Goal: Task Accomplishment & Management: Use online tool/utility

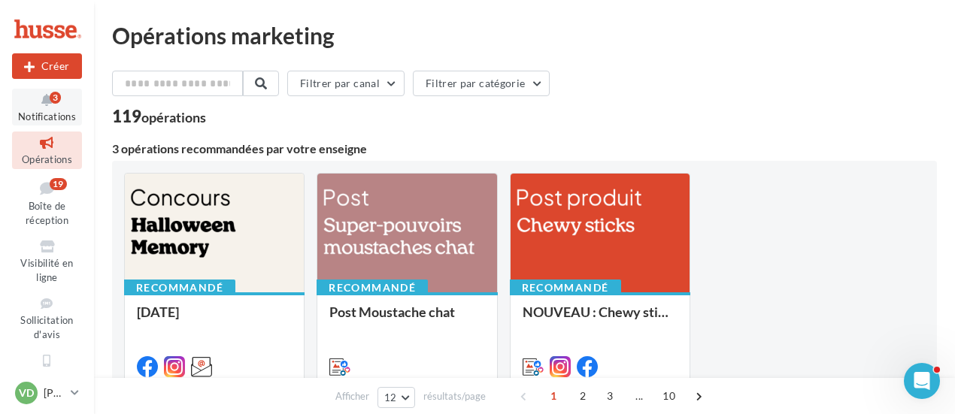
click at [41, 99] on icon at bounding box center [47, 100] width 61 height 17
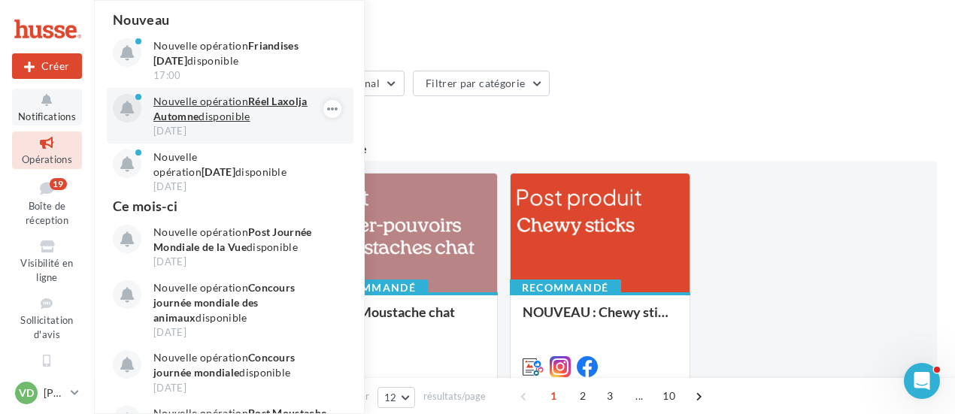
click at [211, 111] on p "Nouvelle opération Réel Laxolja Automne disponible" at bounding box center [240, 109] width 174 height 30
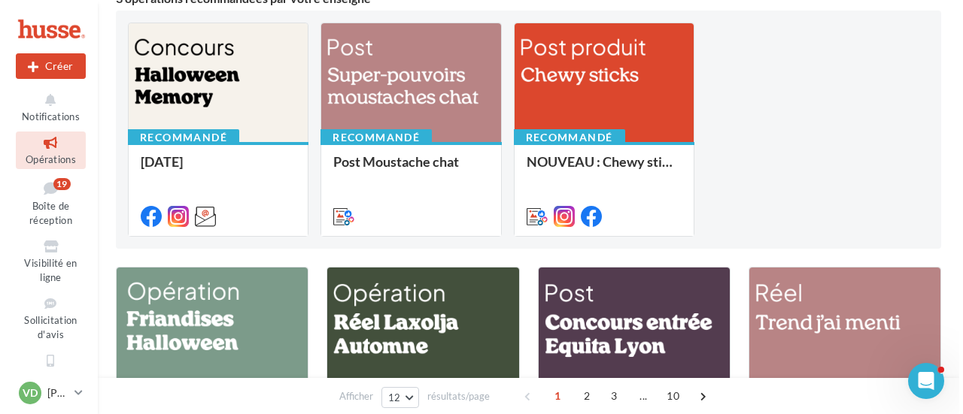
scroll to position [226, 0]
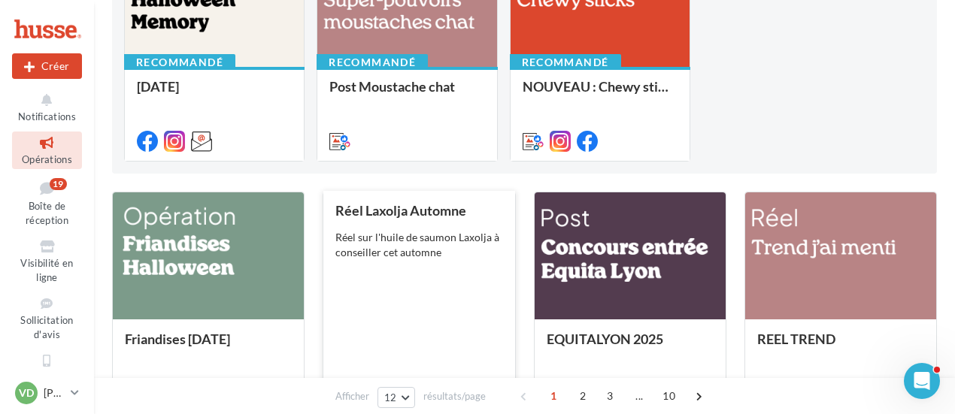
click at [415, 253] on div "Réel sur l'huile de saumon Laxolja à conseiller cet automne" at bounding box center [418, 245] width 167 height 30
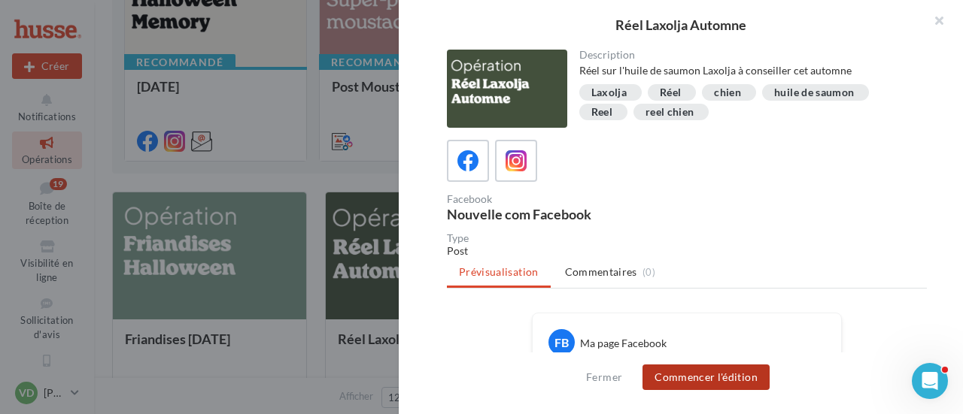
click at [688, 380] on button "Commencer l'édition" at bounding box center [705, 378] width 127 height 26
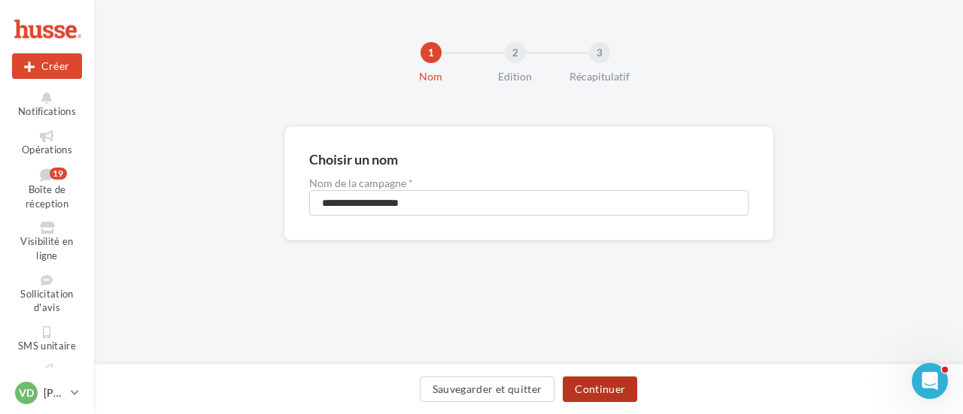
click at [604, 389] on button "Continuer" at bounding box center [600, 390] width 74 height 26
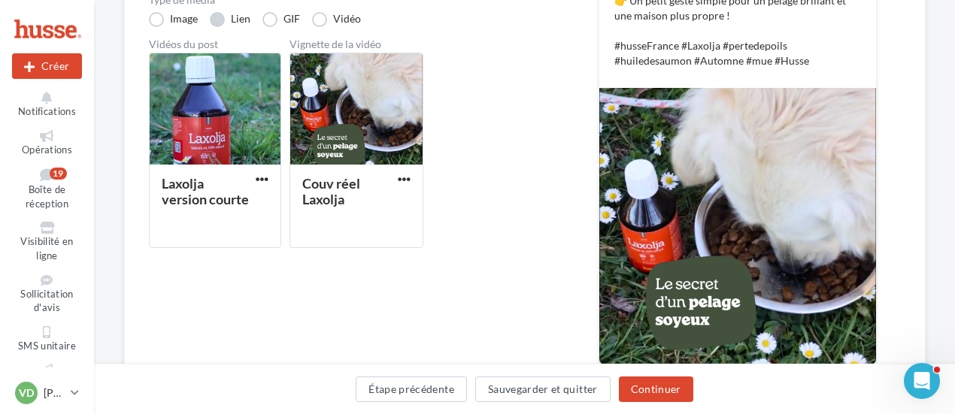
scroll to position [471, 0]
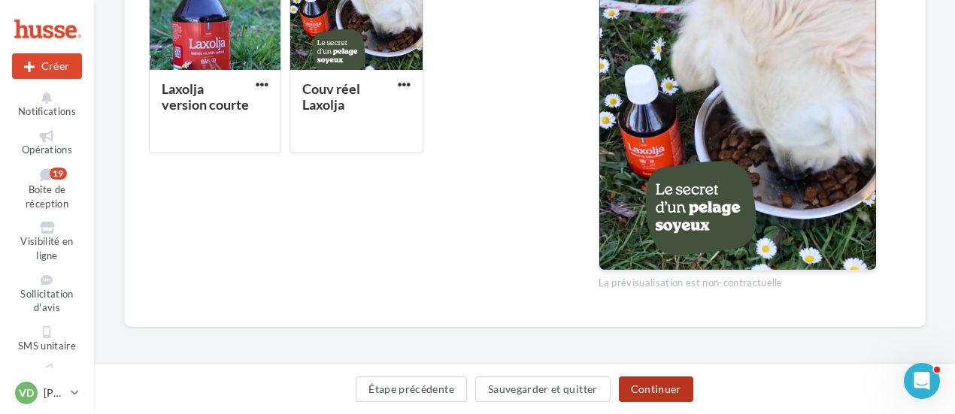
click at [658, 387] on button "Continuer" at bounding box center [656, 390] width 74 height 26
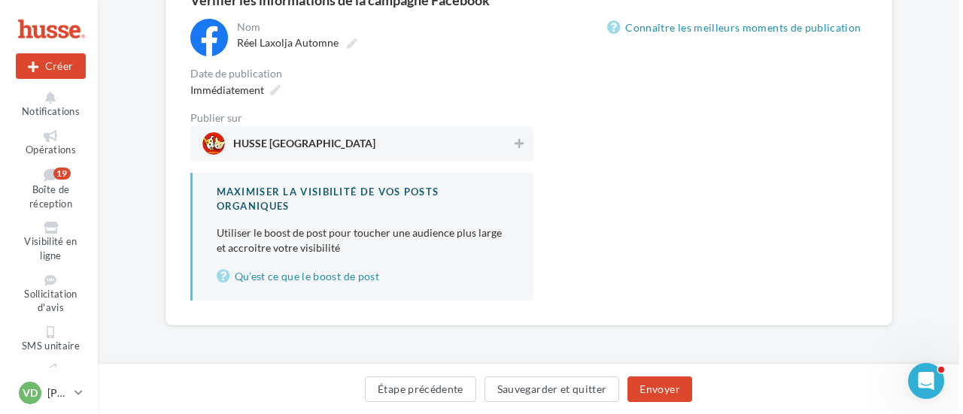
scroll to position [156, 0]
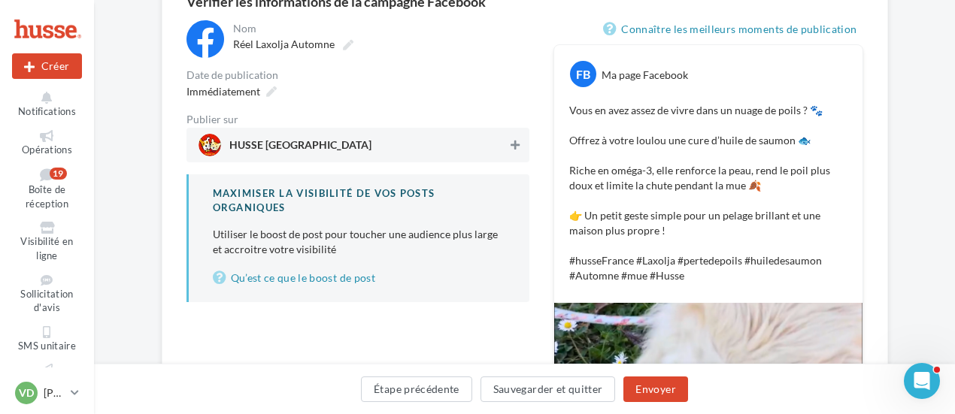
click at [515, 147] on icon at bounding box center [515, 145] width 9 height 11
click at [273, 93] on icon at bounding box center [271, 91] width 11 height 11
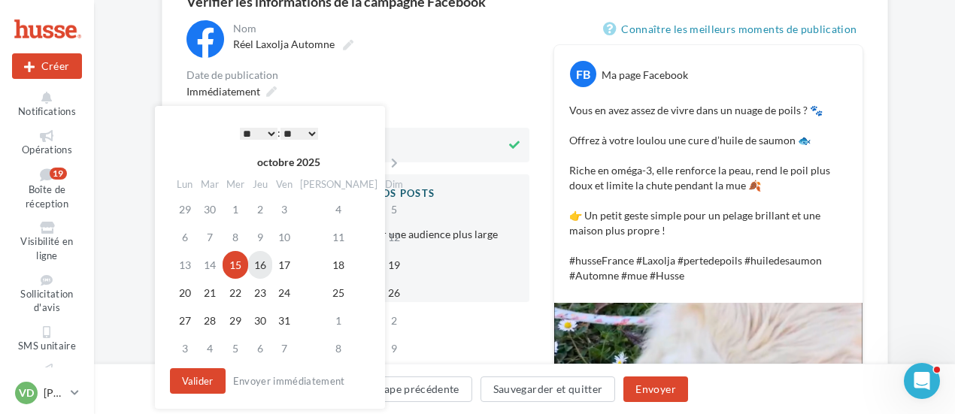
click at [272, 262] on td "16" at bounding box center [260, 265] width 24 height 28
click at [271, 130] on select "* * * * * * * * * * ** ** ** ** ** ** ** ** ** ** ** ** ** **" at bounding box center [259, 134] width 38 height 12
click at [196, 381] on button "Valider" at bounding box center [198, 382] width 56 height 26
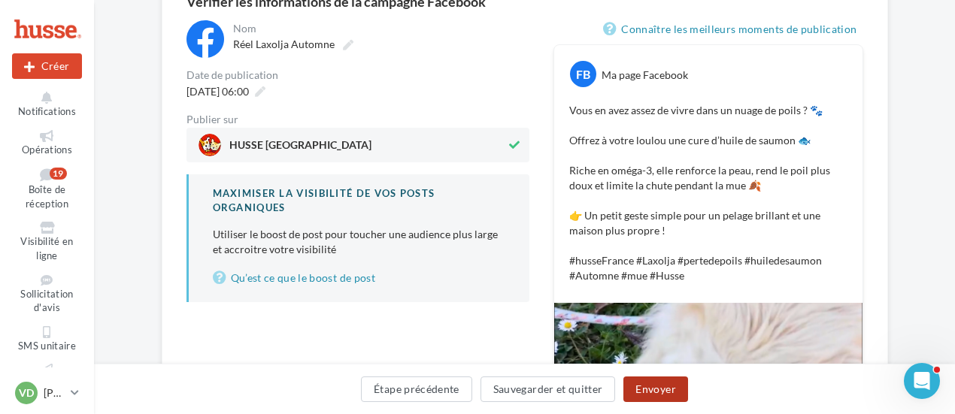
click at [659, 392] on button "Envoyer" at bounding box center [655, 390] width 64 height 26
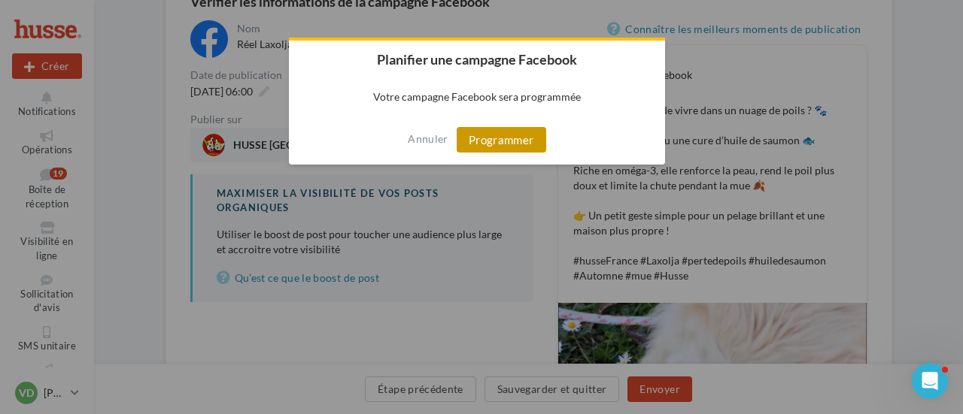
click at [513, 147] on button "Programmer" at bounding box center [501, 140] width 89 height 26
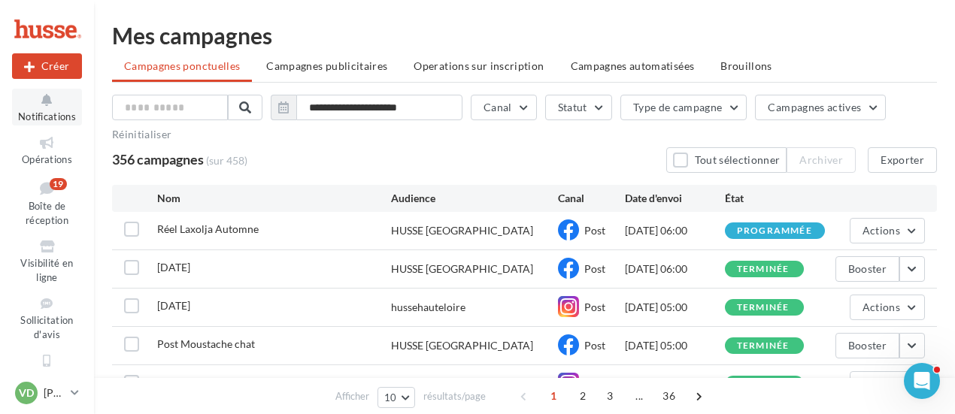
click at [35, 97] on icon at bounding box center [47, 100] width 61 height 17
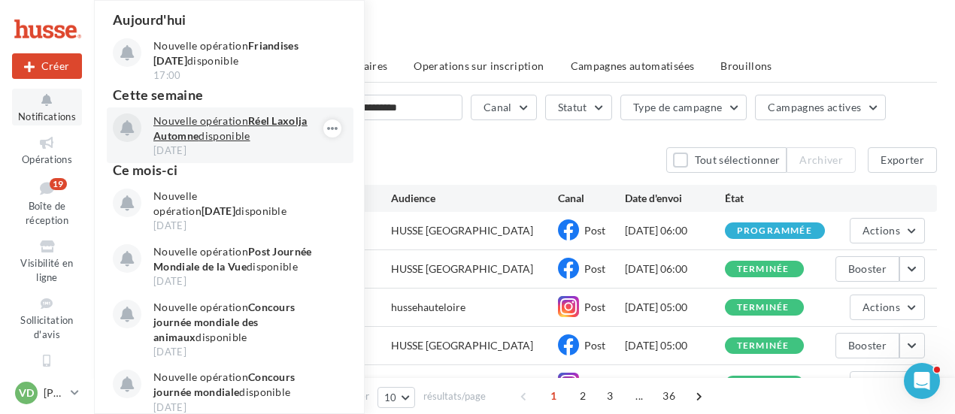
click at [203, 125] on p "Nouvelle opération Réel Laxolja Automne disponible" at bounding box center [240, 129] width 174 height 30
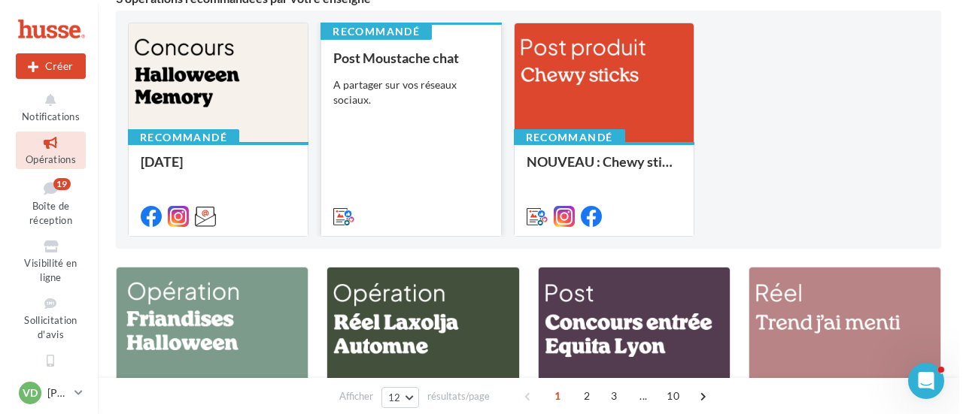
scroll to position [301, 0]
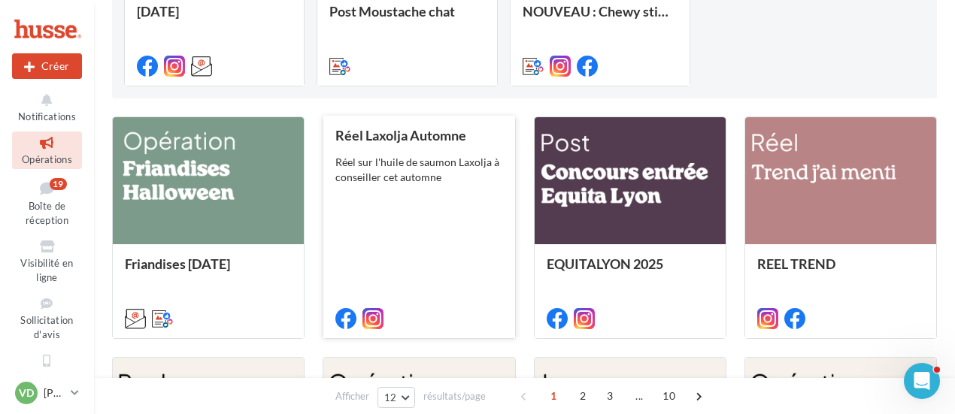
click at [414, 214] on div "Réel Laxolja Automne Réel sur l'huile de saumon Laxolja à conseiller cet automne" at bounding box center [418, 226] width 167 height 197
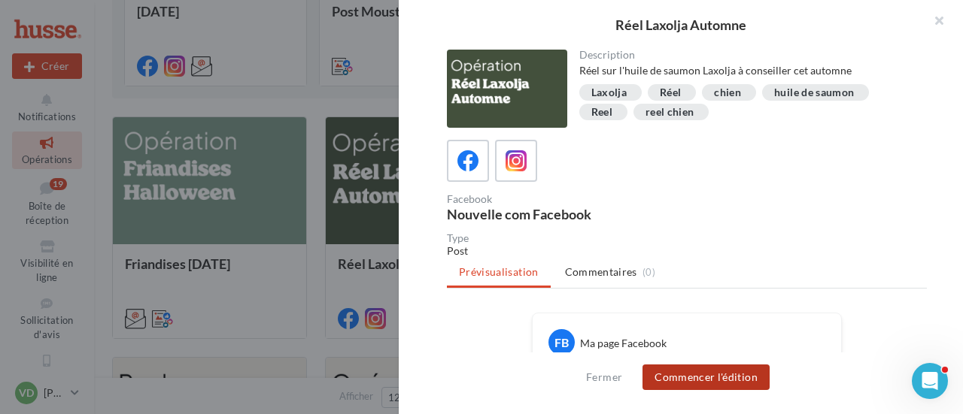
click at [733, 383] on button "Commencer l'édition" at bounding box center [705, 378] width 127 height 26
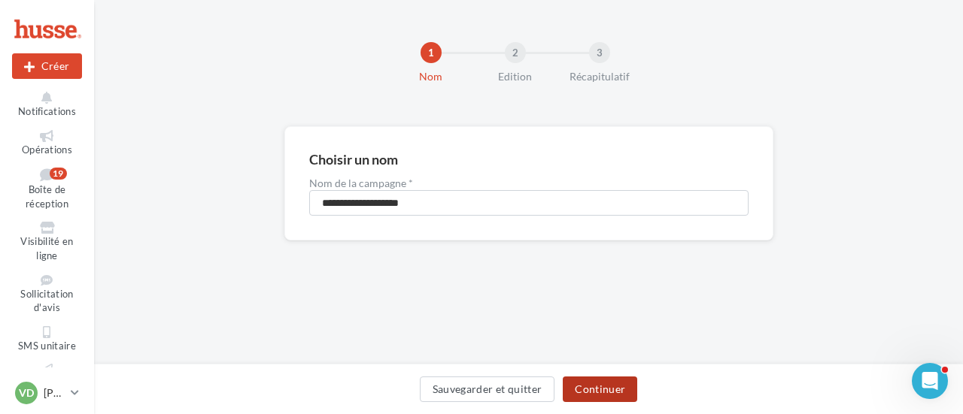
click at [602, 393] on button "Continuer" at bounding box center [600, 390] width 74 height 26
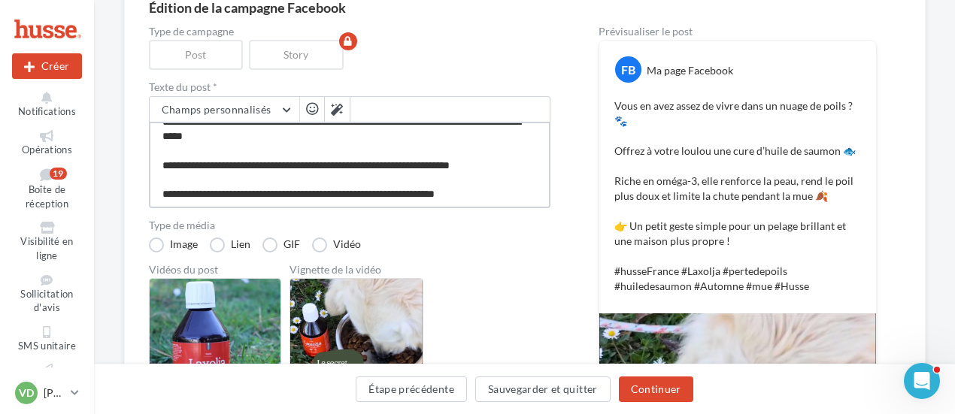
scroll to position [73, 0]
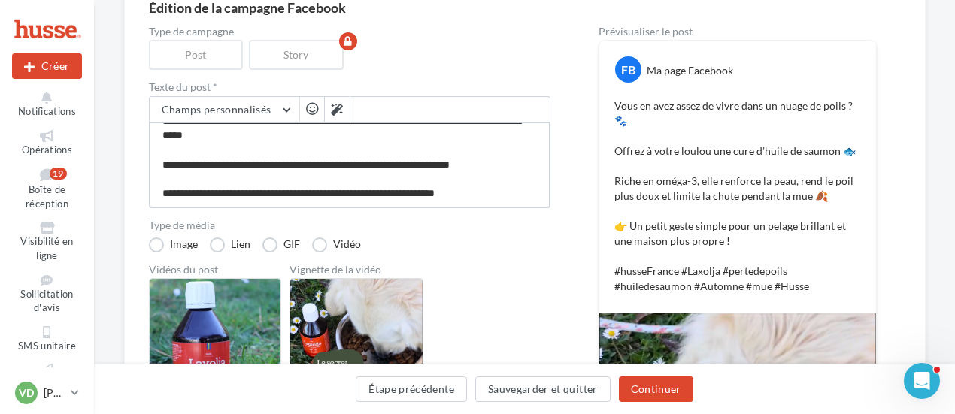
drag, startPoint x: 526, startPoint y: 196, endPoint x: 147, endPoint y: 189, distance: 378.4
click at [147, 189] on div "Édition de la campagne Facebook Type de campagne Post Story Texte du post * Cha…" at bounding box center [525, 312] width 802 height 672
type textarea "**********"
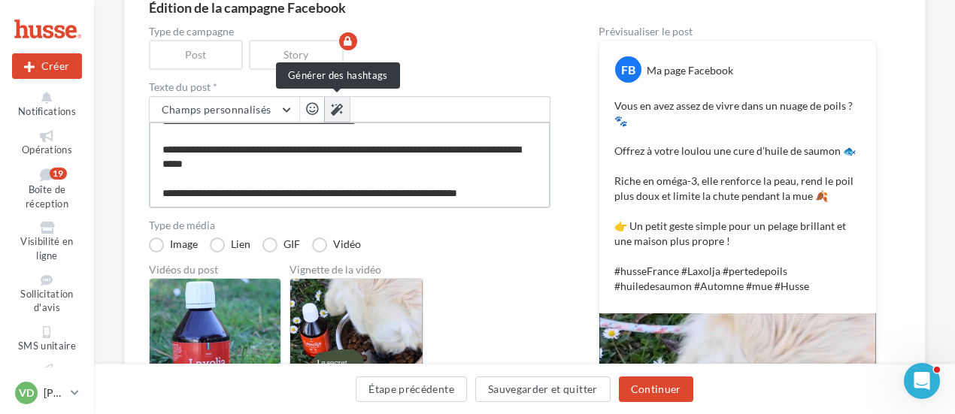
type textarea "**********"
click at [343, 108] on button at bounding box center [337, 110] width 26 height 26
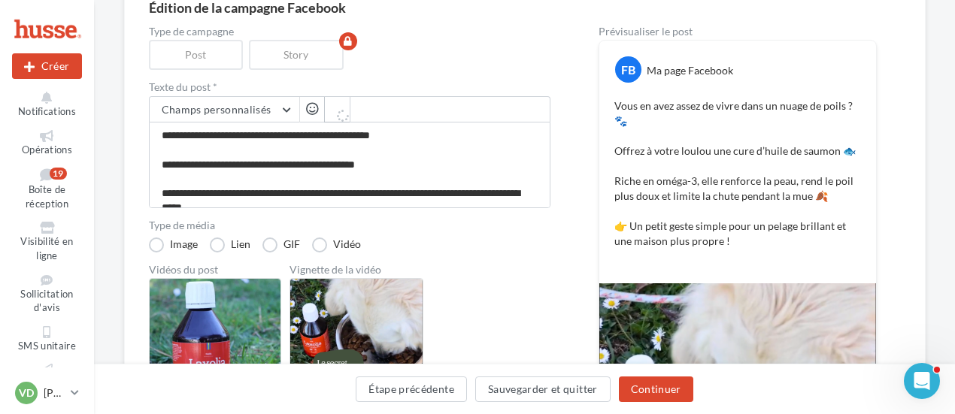
scroll to position [75, 0]
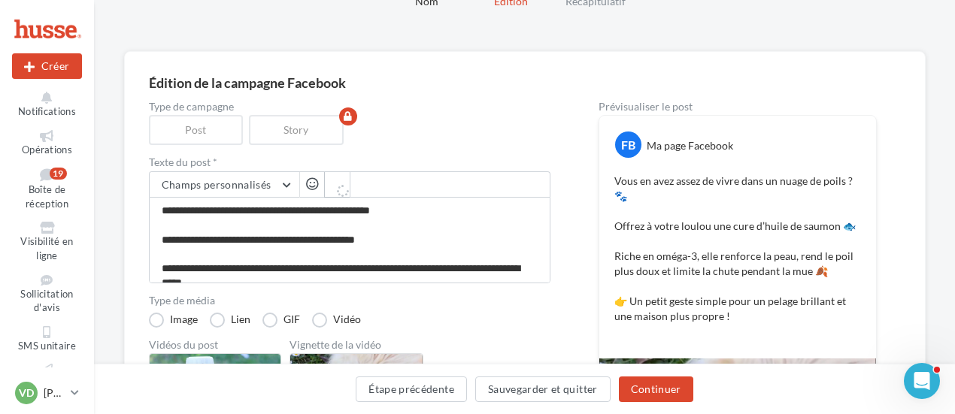
type textarea "**********"
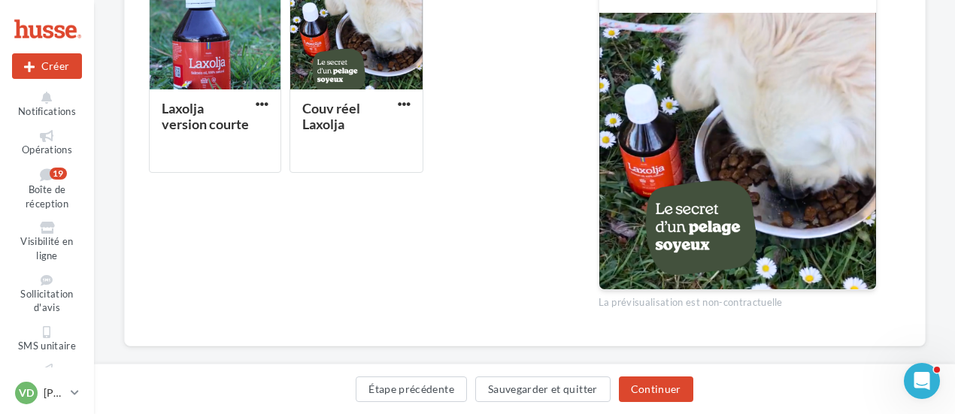
scroll to position [471, 0]
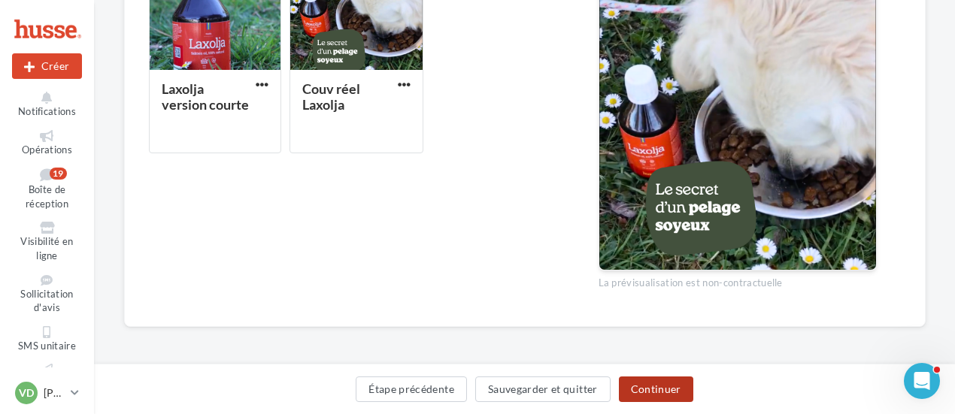
click at [653, 389] on button "Continuer" at bounding box center [656, 390] width 74 height 26
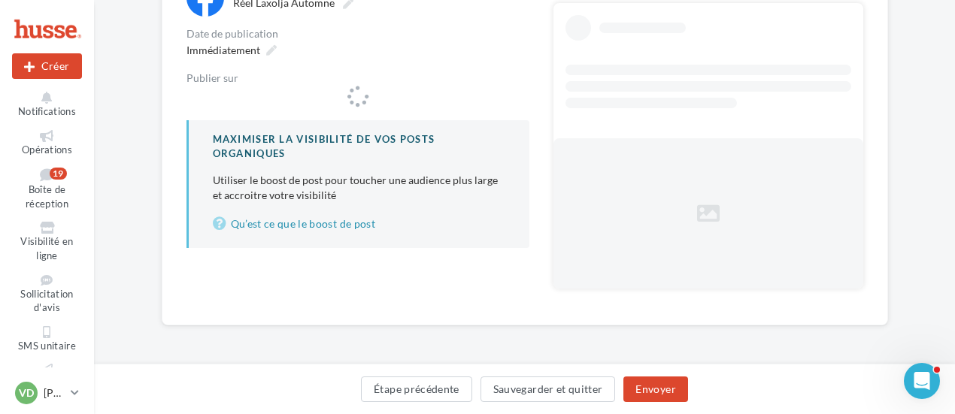
scroll to position [197, 0]
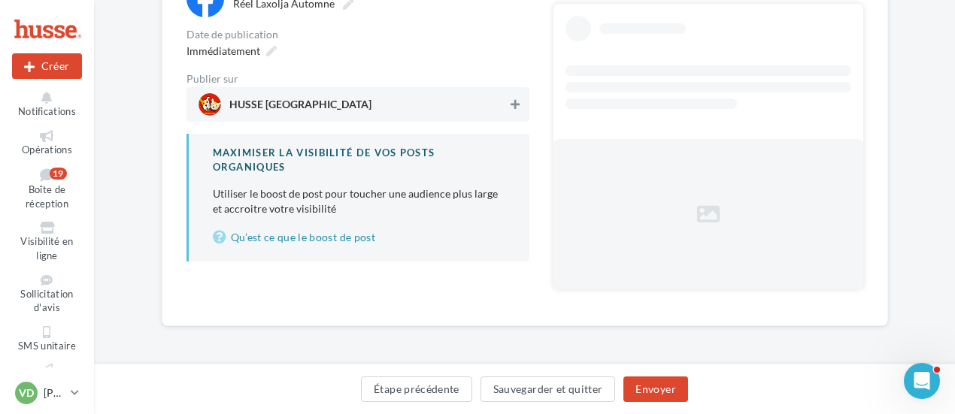
click at [510, 100] on div "**********" at bounding box center [358, 121] width 343 height 282
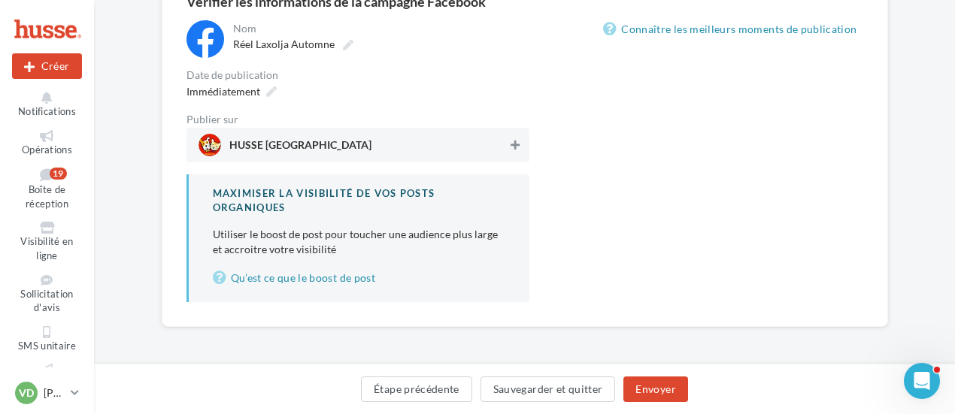
scroll to position [6, 0]
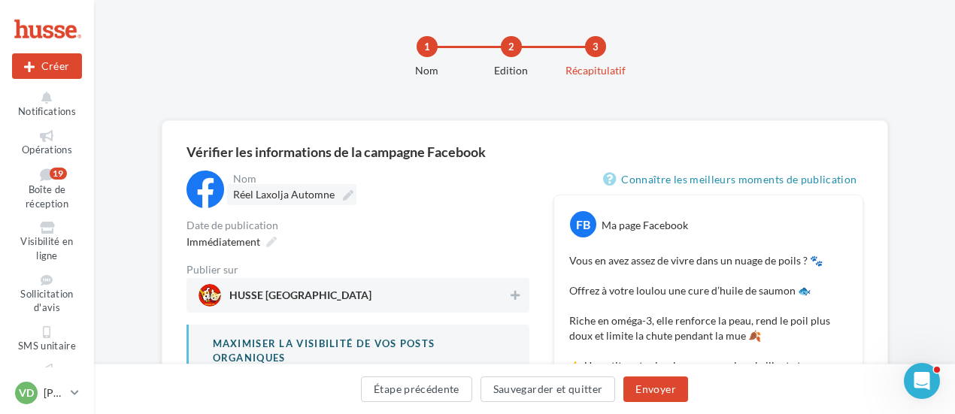
click at [343, 195] on icon at bounding box center [348, 195] width 11 height 11
click at [341, 195] on input "**********" at bounding box center [299, 197] width 132 height 26
click at [349, 262] on div "**********" at bounding box center [358, 312] width 343 height 282
click at [347, 198] on icon at bounding box center [348, 195] width 11 height 11
click at [347, 198] on input "**********" at bounding box center [299, 197] width 132 height 26
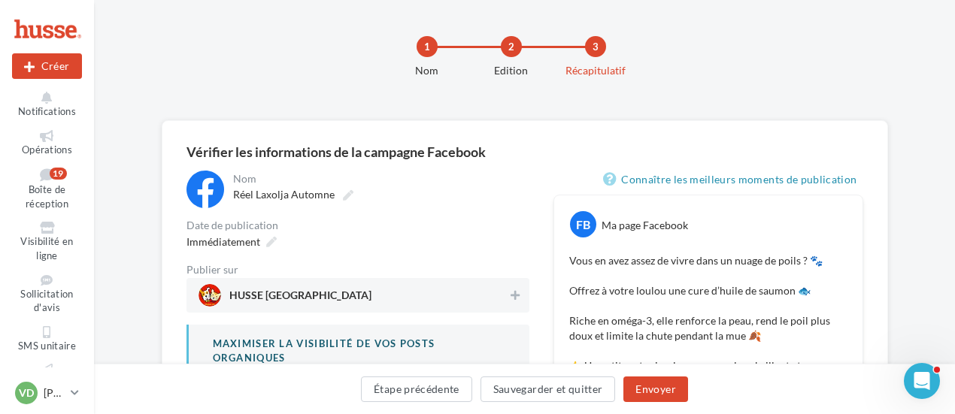
click at [377, 262] on div "**********" at bounding box center [358, 312] width 343 height 282
click at [271, 241] on icon at bounding box center [271, 242] width 11 height 11
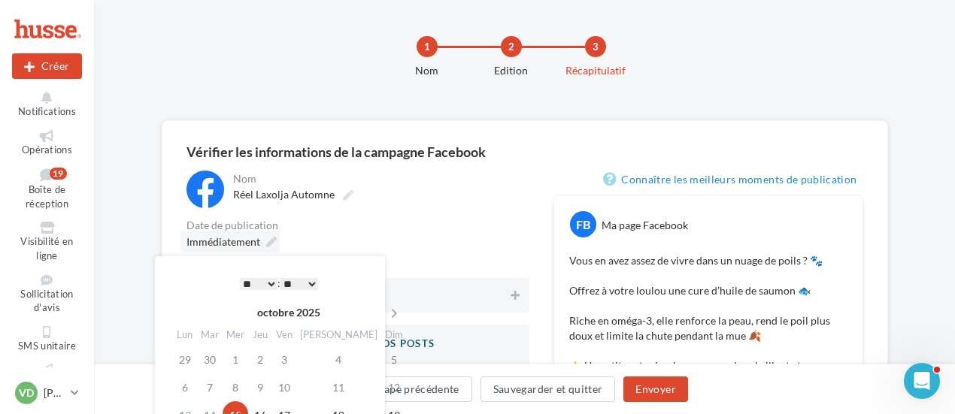
scroll to position [81, 0]
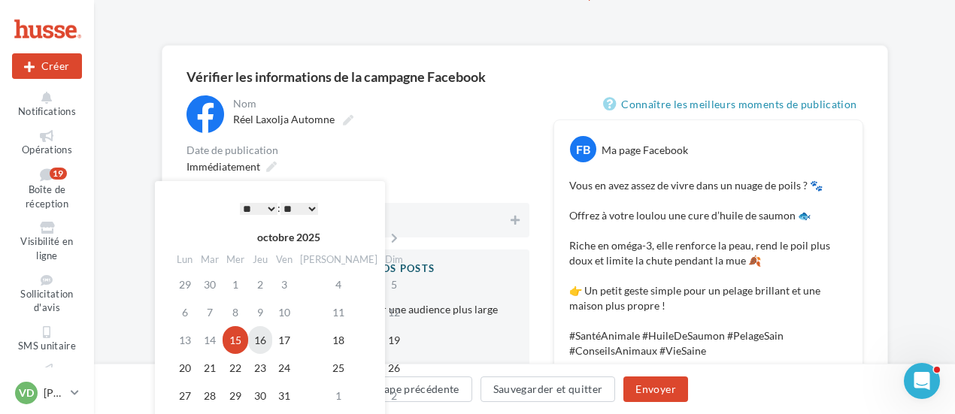
click at [272, 341] on td "16" at bounding box center [260, 340] width 24 height 28
click at [267, 204] on select "* * * * * * * * * * ** ** ** ** ** ** ** ** ** ** ** ** ** **" at bounding box center [259, 209] width 38 height 12
click at [406, 110] on div "Réel Laxolja Automne" at bounding box center [379, 119] width 293 height 21
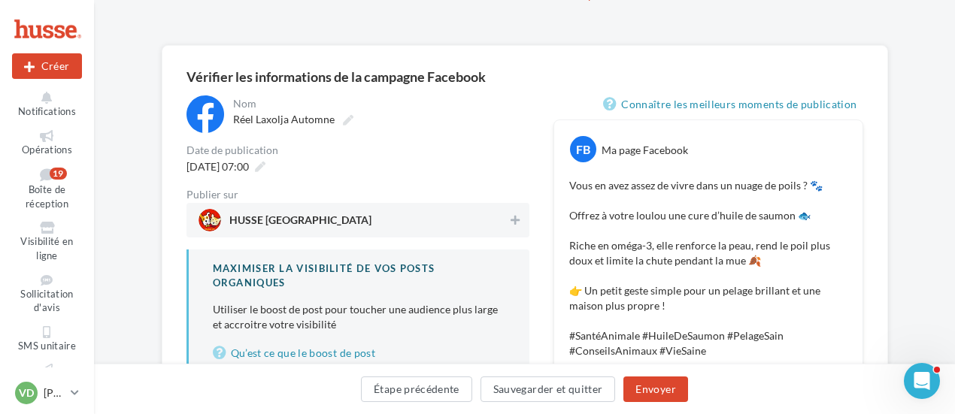
scroll to position [232, 0]
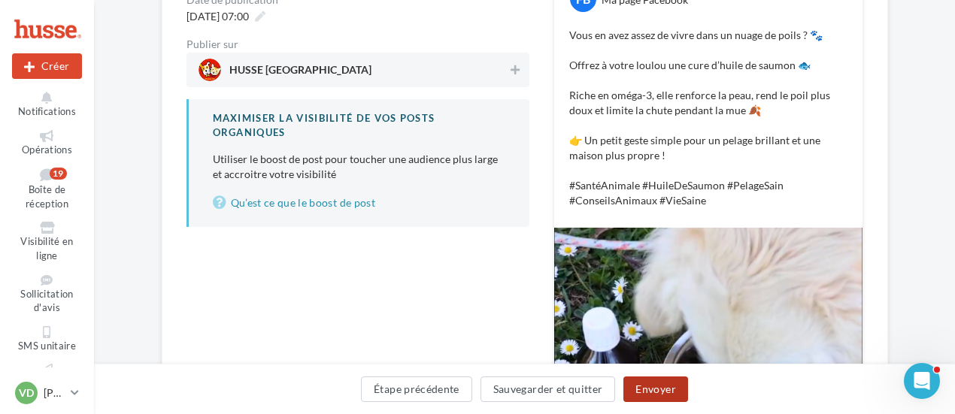
click at [639, 390] on button "Envoyer" at bounding box center [655, 390] width 64 height 26
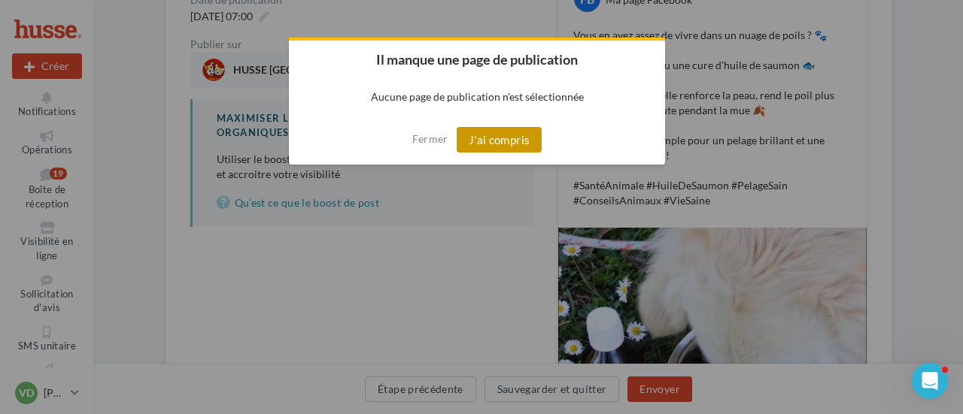
click at [514, 144] on button "J'ai compris" at bounding box center [500, 140] width 86 height 26
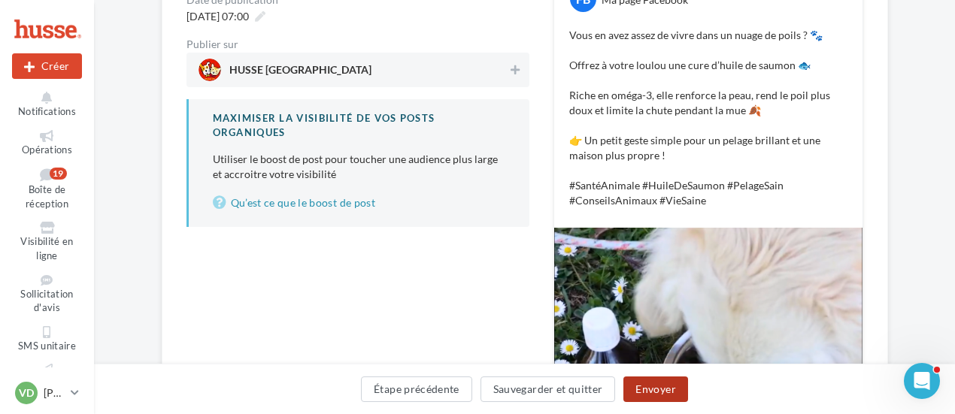
scroll to position [81, 0]
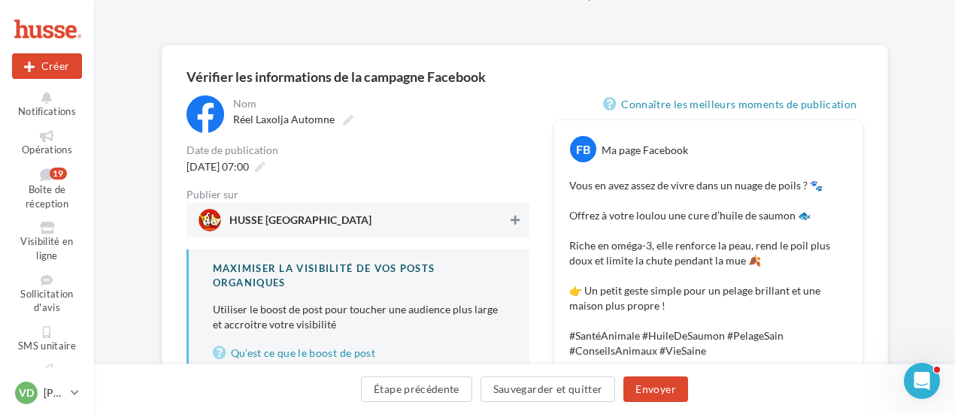
click at [517, 225] on button at bounding box center [515, 220] width 15 height 18
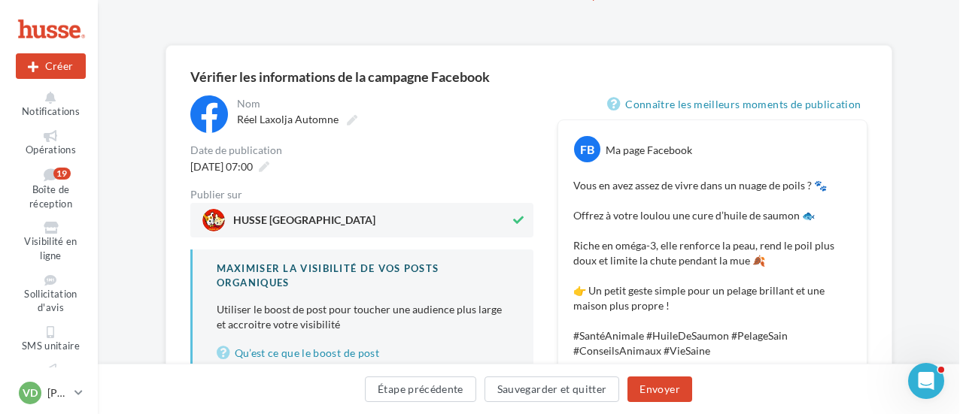
scroll to position [232, 0]
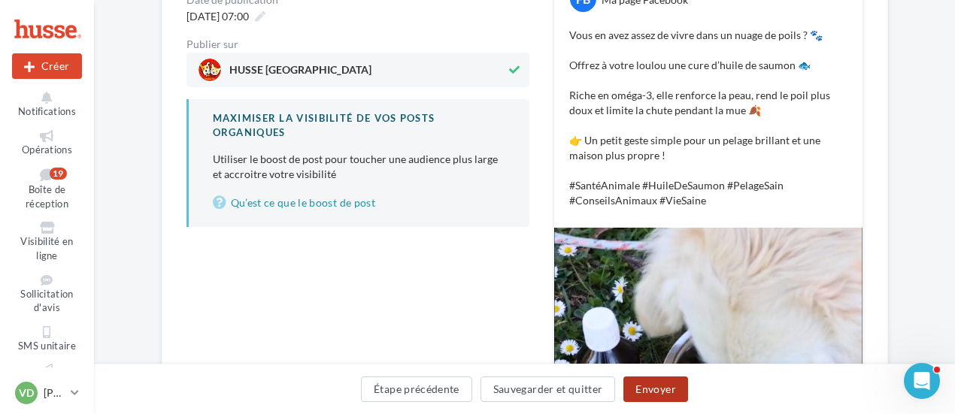
click at [665, 396] on button "Envoyer" at bounding box center [655, 390] width 64 height 26
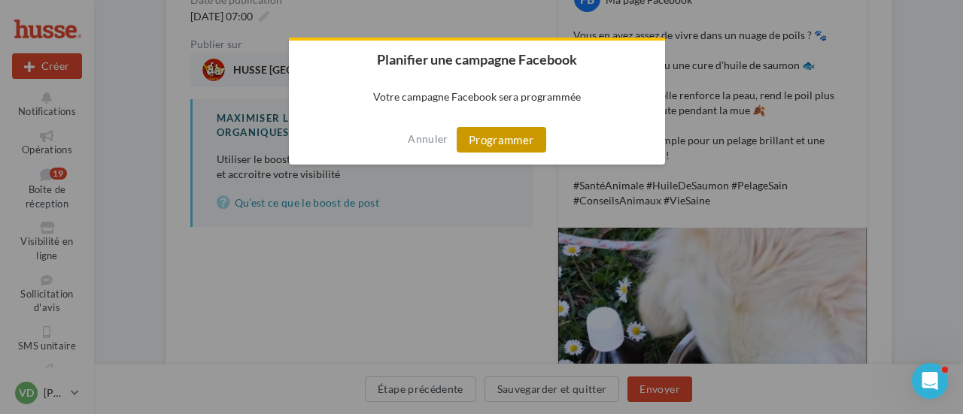
click at [505, 138] on button "Programmer" at bounding box center [501, 140] width 89 height 26
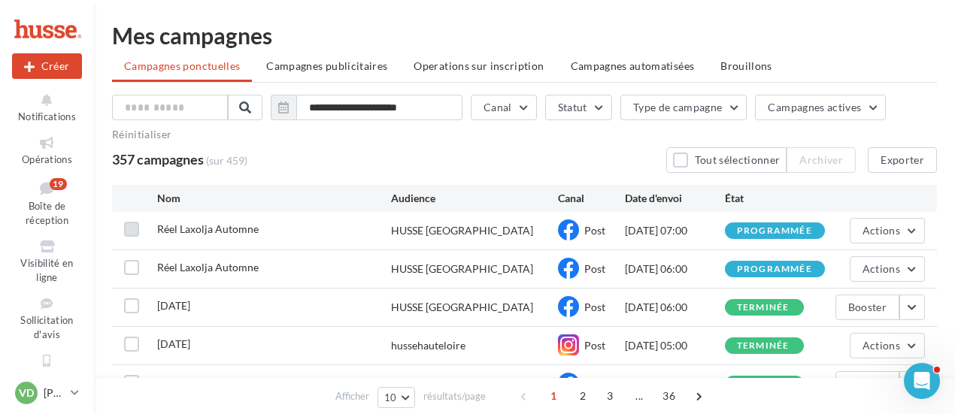
click at [124, 226] on label at bounding box center [131, 229] width 15 height 15
click at [890, 229] on span "Actions" at bounding box center [882, 230] width 38 height 13
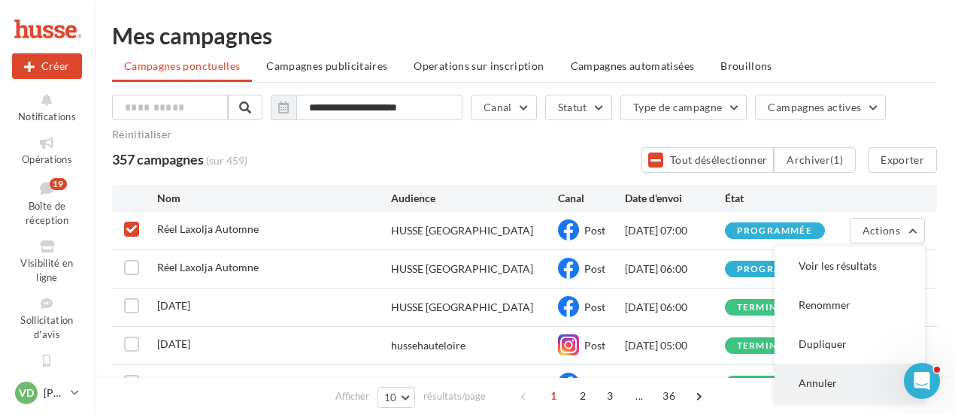
click at [830, 384] on button "Annuler" at bounding box center [850, 383] width 150 height 39
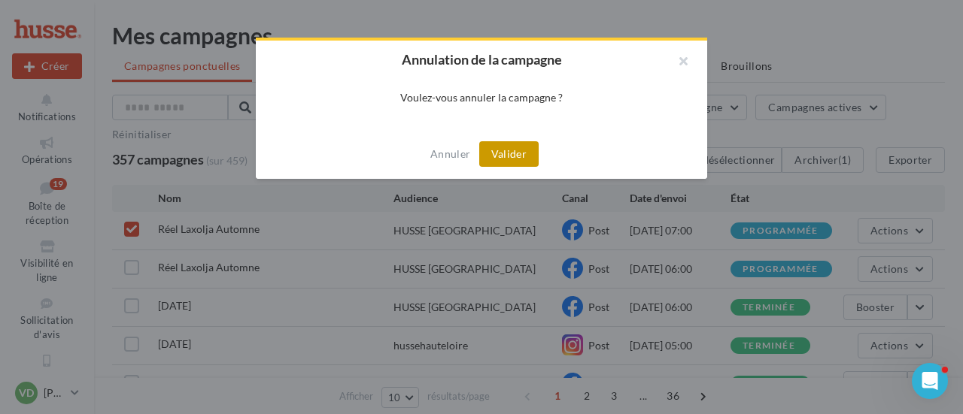
click at [494, 152] on button "Valider" at bounding box center [508, 154] width 59 height 26
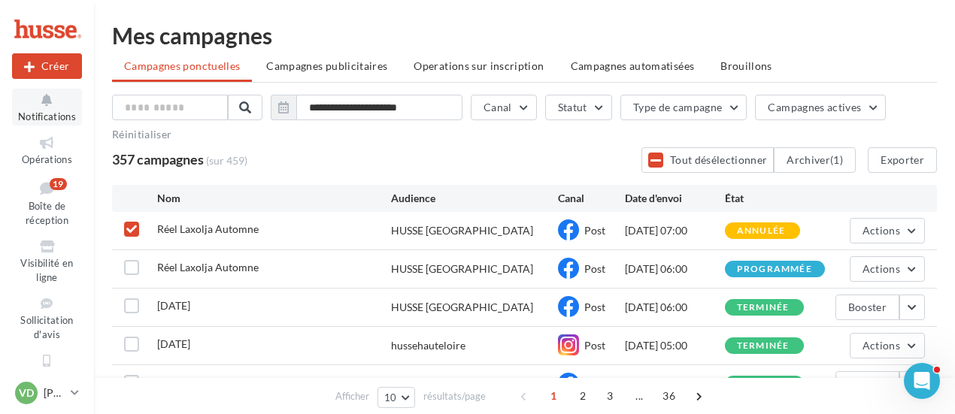
click at [35, 105] on icon at bounding box center [47, 100] width 61 height 17
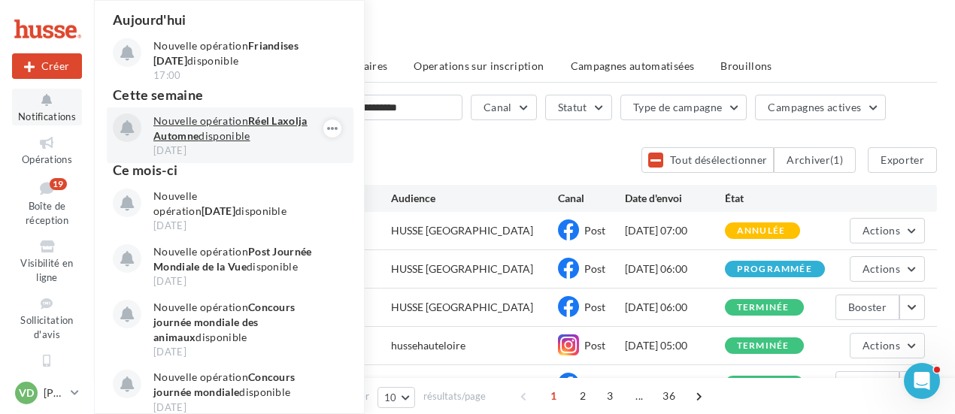
click at [213, 132] on p "Nouvelle opération Réel Laxolja Automne disponible" at bounding box center [240, 129] width 174 height 30
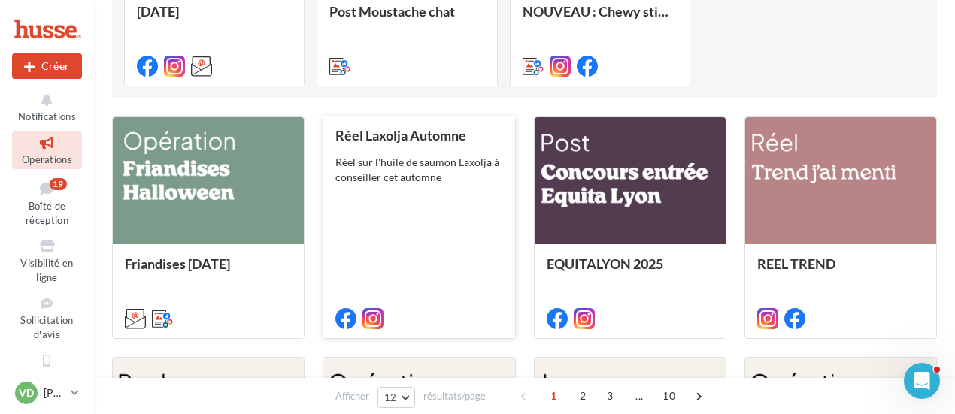
click at [390, 165] on div "Réel sur l'huile de saumon Laxolja à conseiller cet automne" at bounding box center [418, 170] width 167 height 30
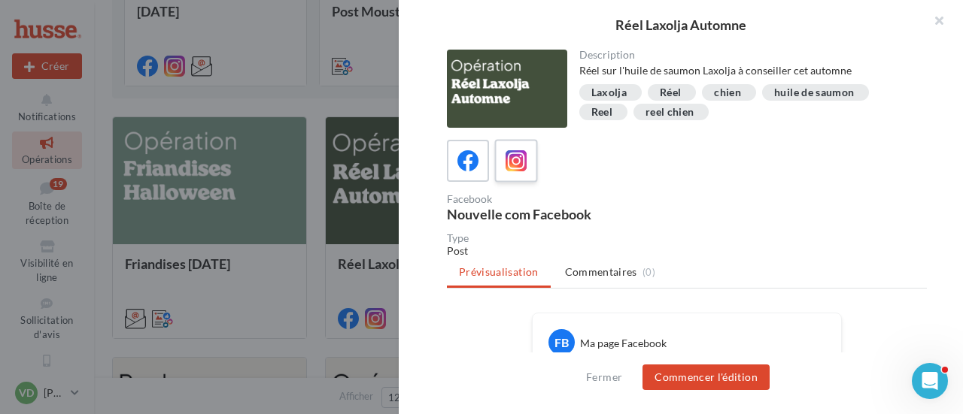
click at [516, 174] on label at bounding box center [515, 160] width 43 height 43
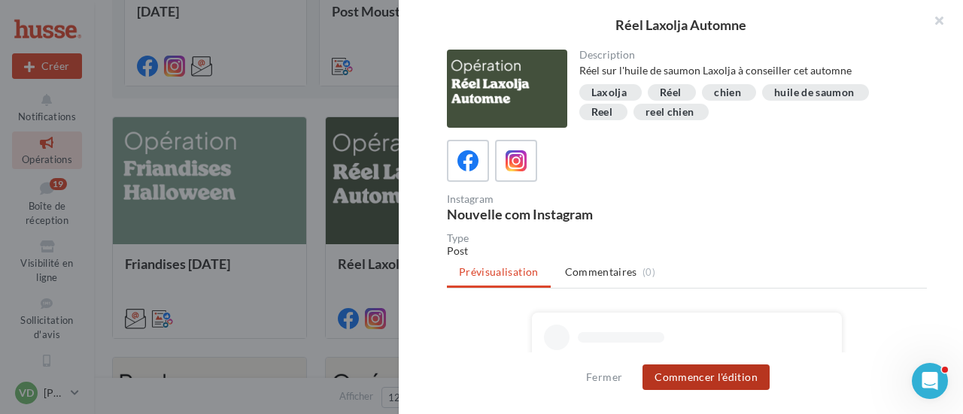
click at [681, 380] on button "Commencer l'édition" at bounding box center [705, 378] width 127 height 26
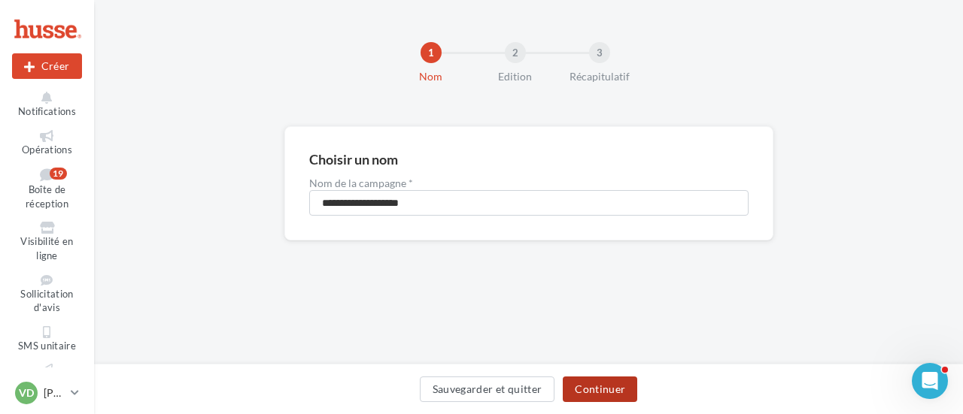
click at [597, 390] on button "Continuer" at bounding box center [600, 390] width 74 height 26
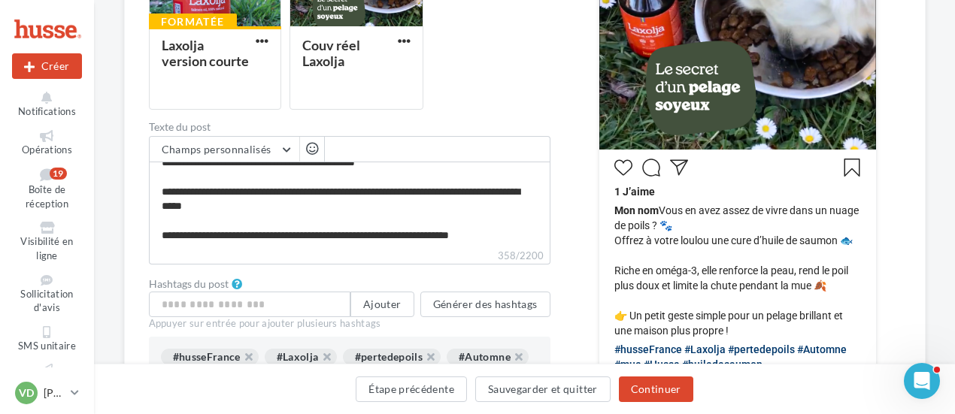
scroll to position [526, 0]
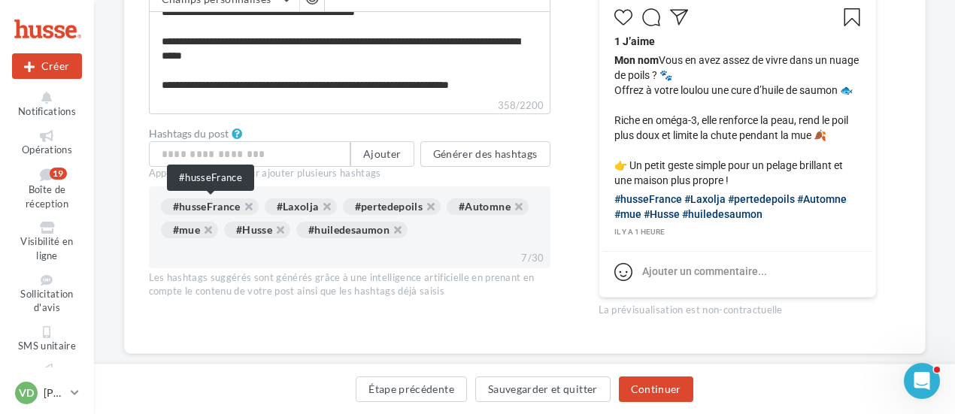
click at [221, 210] on div "#husseFrance" at bounding box center [210, 207] width 98 height 17
click at [225, 206] on div "#husseFrance" at bounding box center [210, 207] width 98 height 17
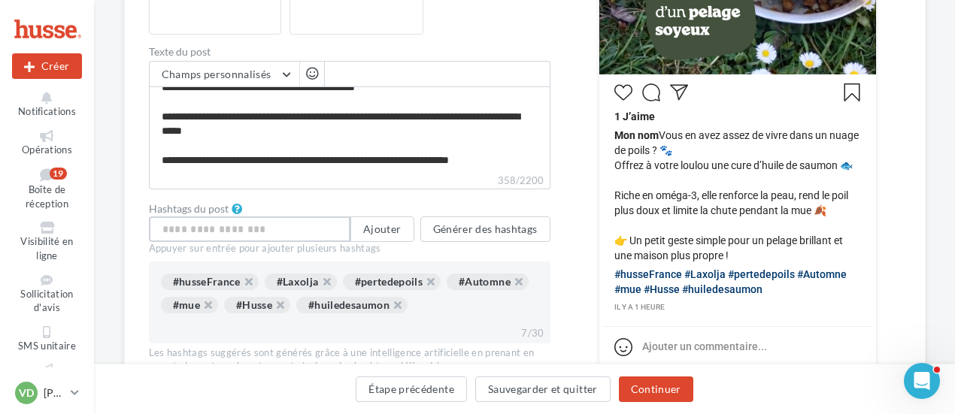
click at [304, 234] on input "text" at bounding box center [250, 230] width 202 height 26
click at [502, 232] on button "Générer des hashtags" at bounding box center [485, 230] width 130 height 26
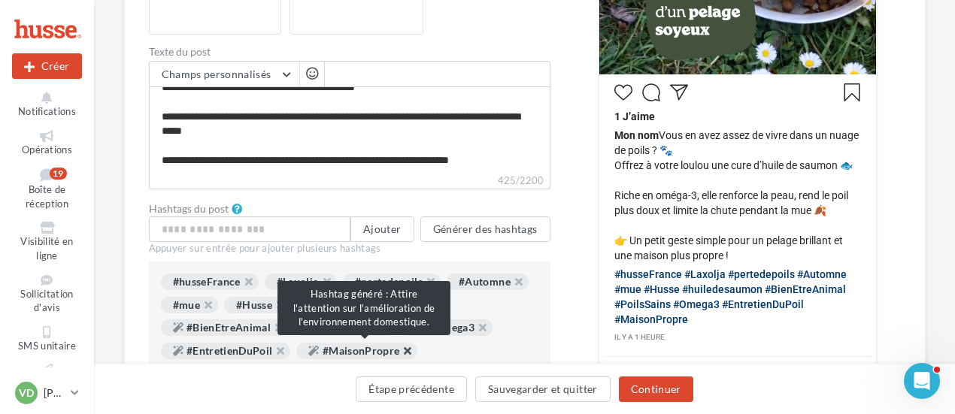
click at [399, 355] on button "button" at bounding box center [399, 355] width 0 height 0
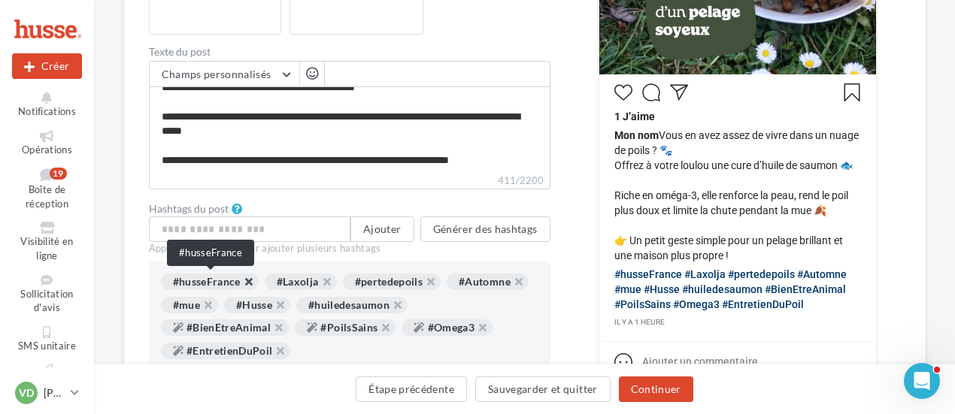
click at [241, 286] on button "button" at bounding box center [241, 286] width 0 height 0
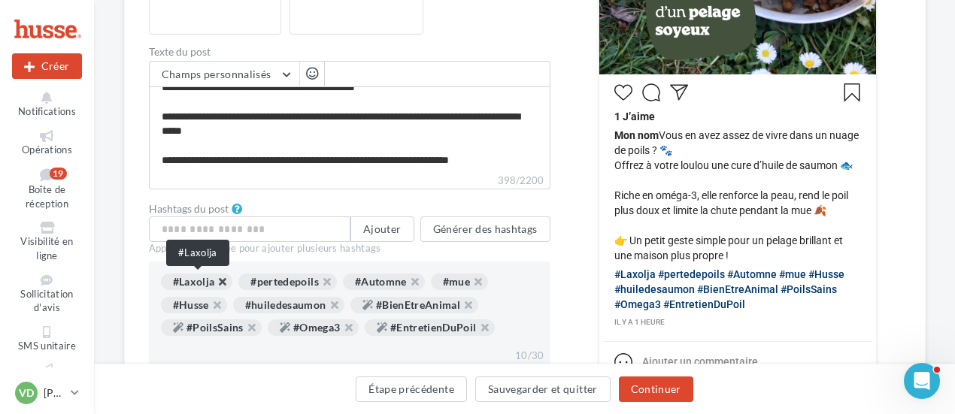
click at [214, 286] on button "button" at bounding box center [214, 286] width 0 height 0
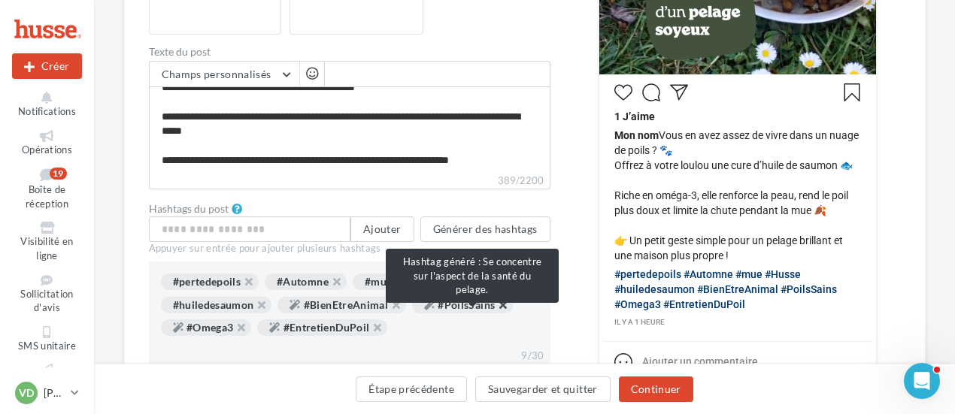
click at [495, 309] on button "button" at bounding box center [495, 309] width 0 height 0
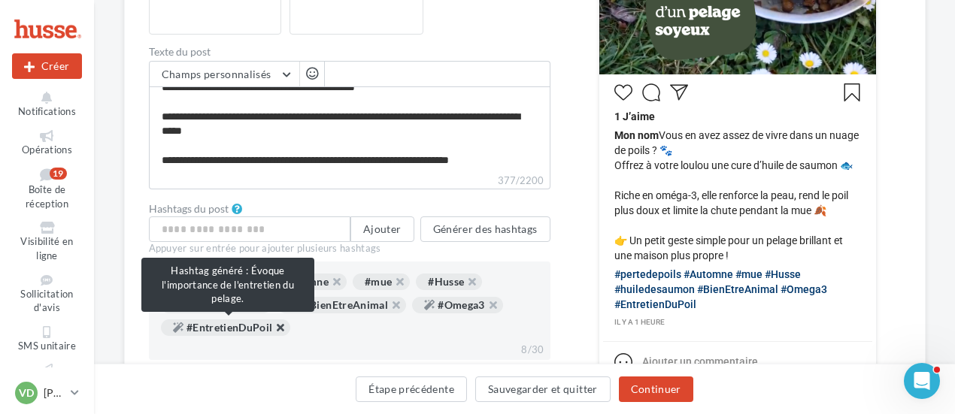
click at [272, 332] on button "button" at bounding box center [272, 332] width 0 height 0
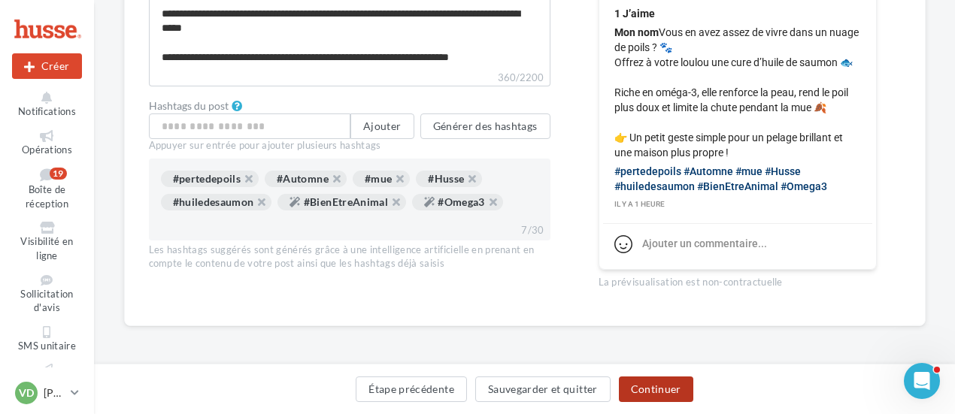
click at [648, 387] on button "Continuer" at bounding box center [656, 390] width 74 height 26
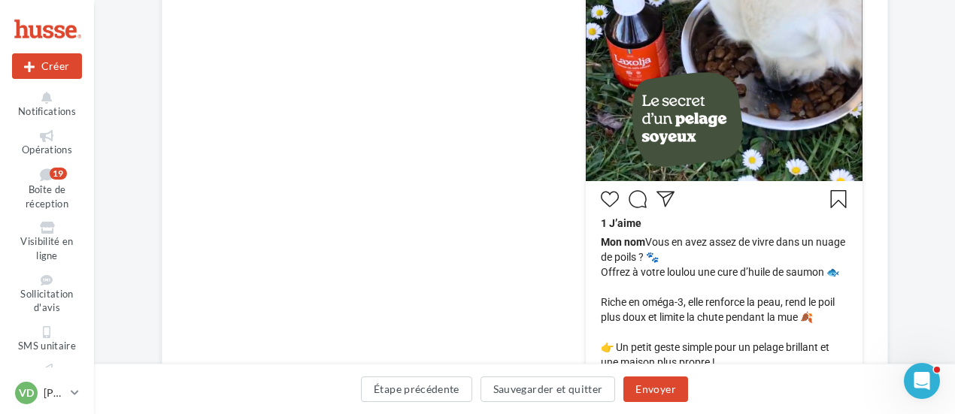
scroll to position [105, 0]
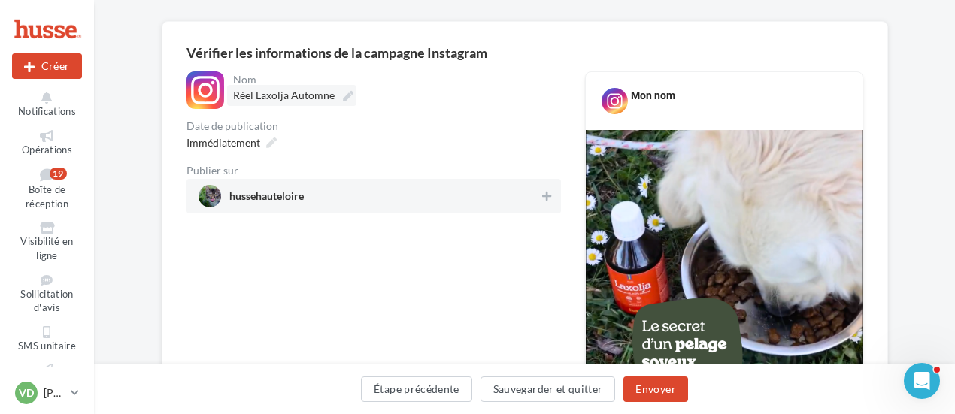
click at [348, 98] on icon at bounding box center [348, 96] width 11 height 11
click at [348, 98] on input "**********" at bounding box center [299, 98] width 132 height 26
click at [269, 145] on icon at bounding box center [271, 143] width 11 height 11
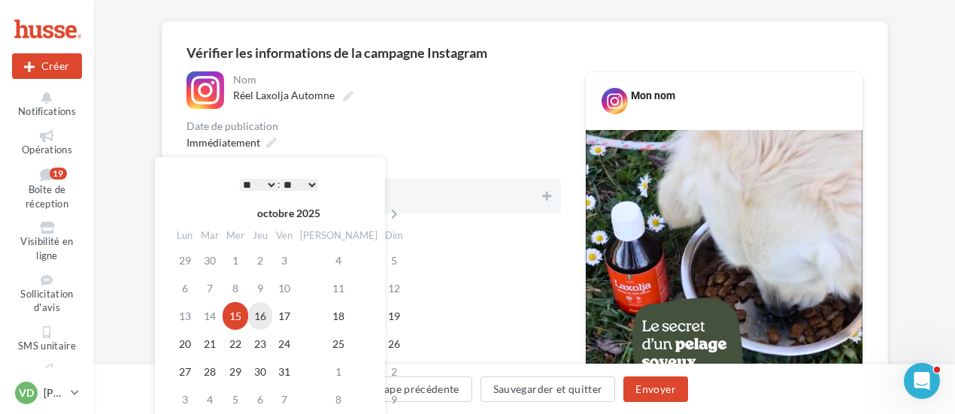
click at [262, 313] on td "16" at bounding box center [260, 316] width 24 height 28
click at [268, 181] on select "* * * * * * * * * * ** ** ** ** ** ** ** ** ** ** ** ** ** **" at bounding box center [259, 185] width 38 height 12
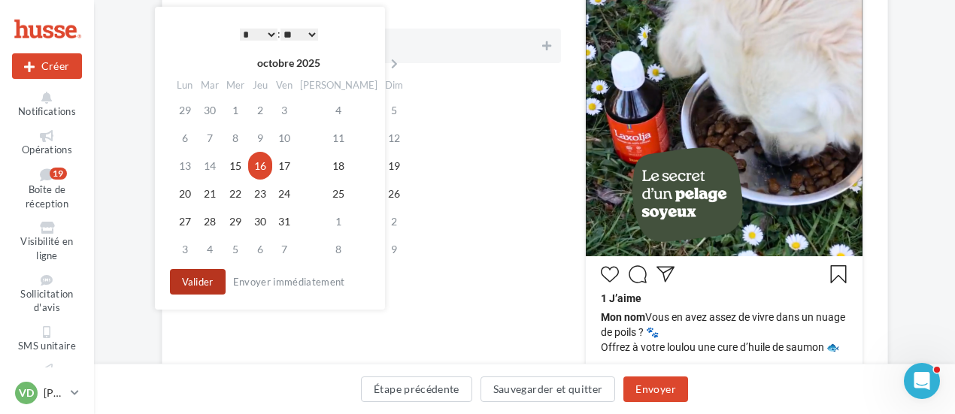
click at [206, 287] on button "Valider" at bounding box center [198, 282] width 56 height 26
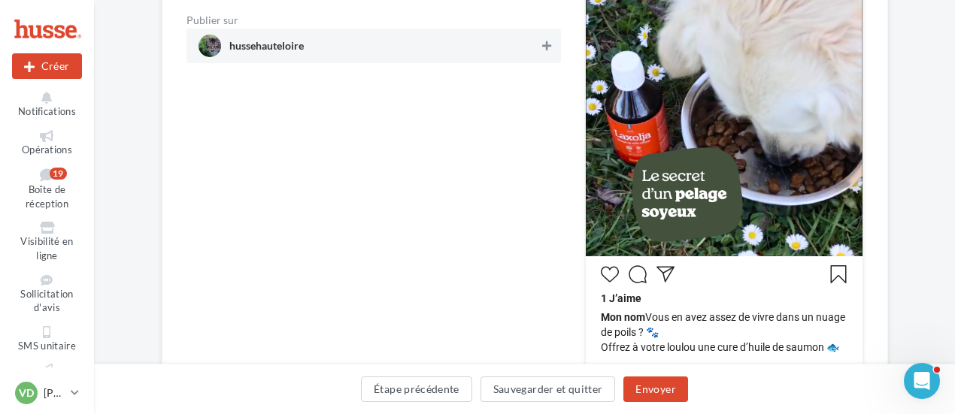
click at [545, 44] on icon at bounding box center [546, 46] width 9 height 11
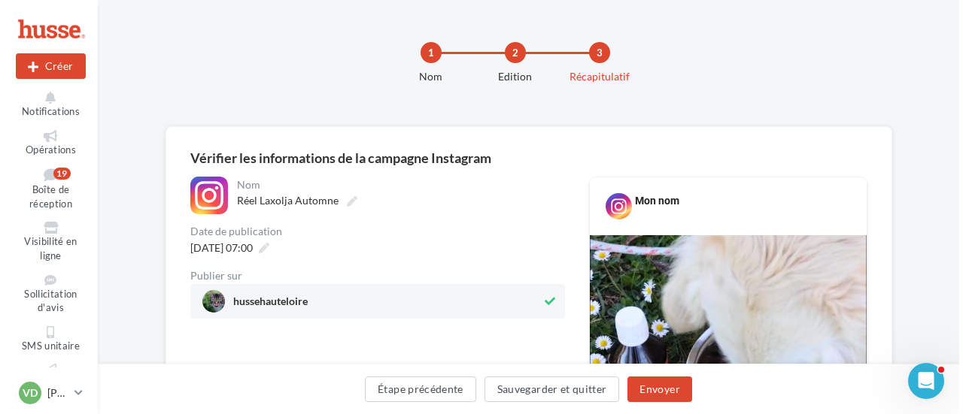
scroll to position [376, 0]
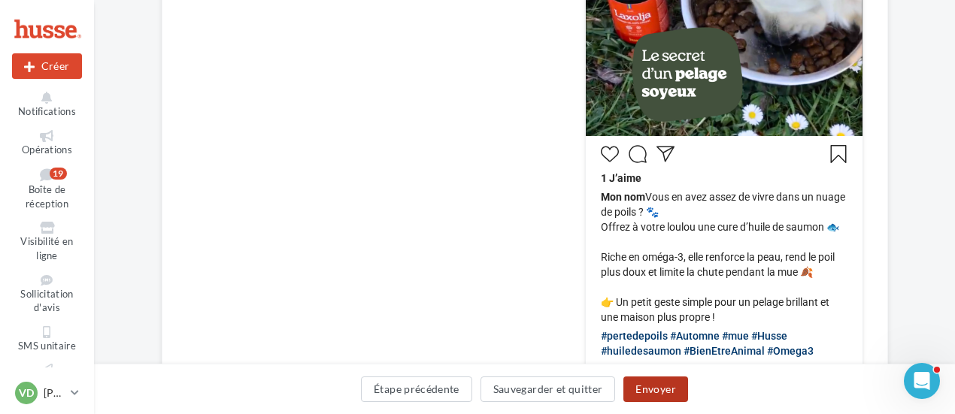
click at [663, 384] on button "Envoyer" at bounding box center [655, 390] width 64 height 26
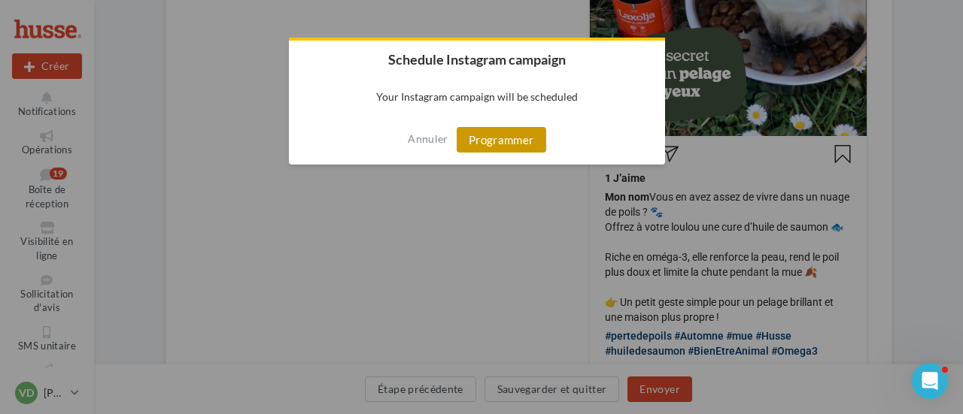
click at [514, 141] on button "Programmer" at bounding box center [501, 140] width 89 height 26
